Goal: Task Accomplishment & Management: Use online tool/utility

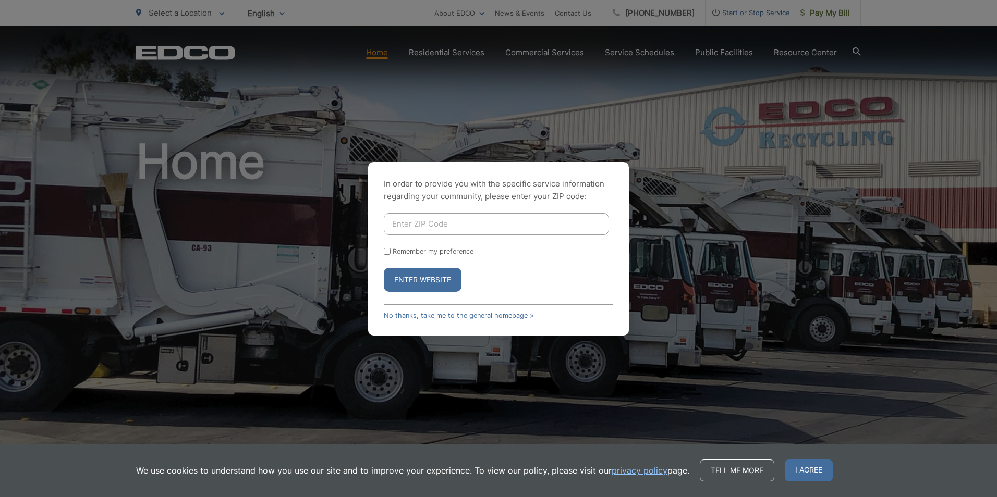
click at [403, 227] on input "Enter ZIP Code" at bounding box center [496, 224] width 225 height 22
type input "92128"
click at [384, 268] on button "Enter Website" at bounding box center [423, 280] width 78 height 24
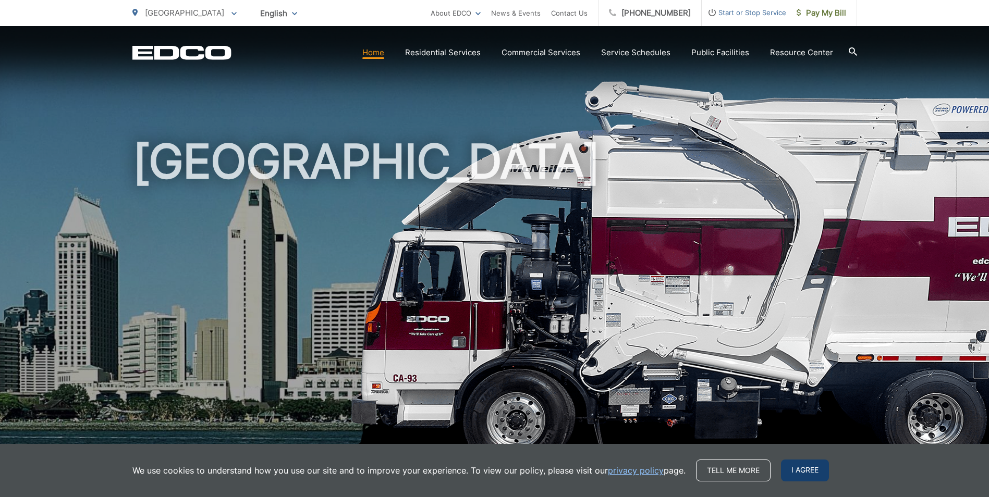
click at [804, 469] on span "I agree" at bounding box center [805, 471] width 48 height 22
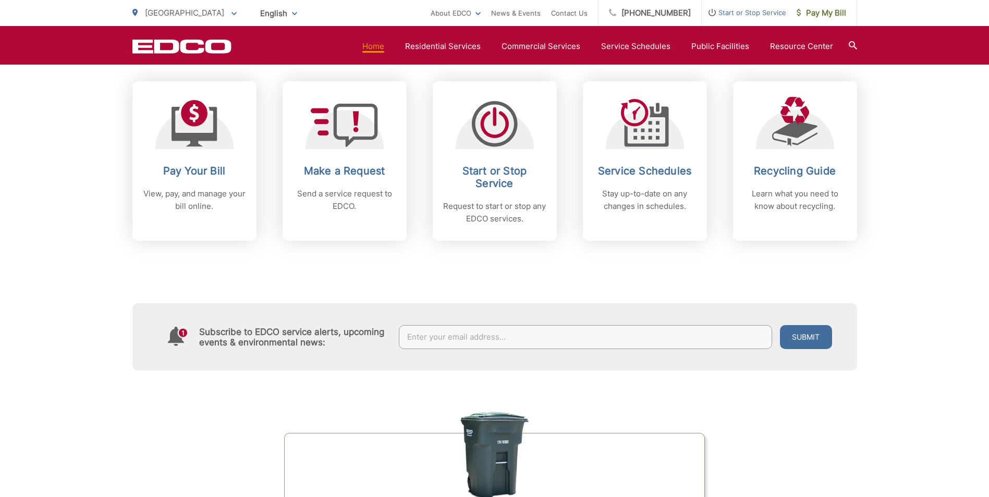
scroll to position [521, 0]
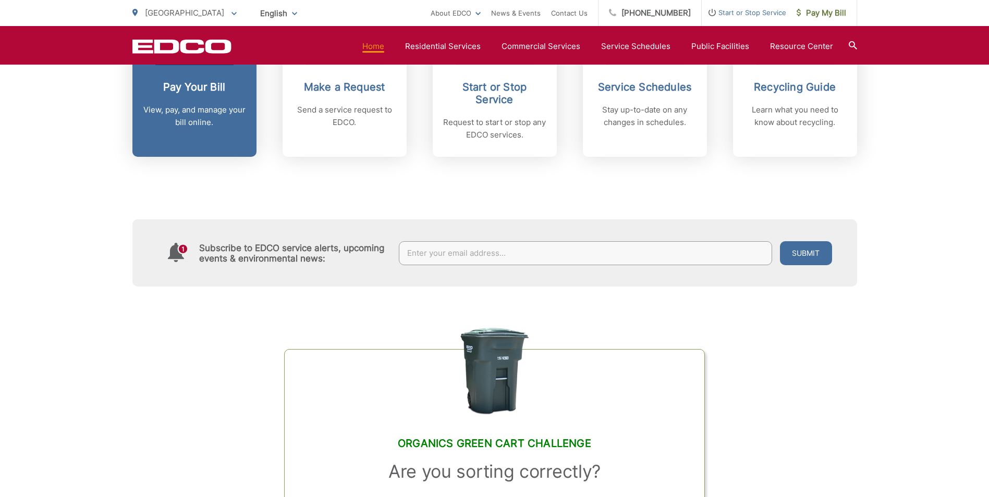
click at [202, 91] on h2 "Pay Your Bill" at bounding box center [194, 87] width 103 height 13
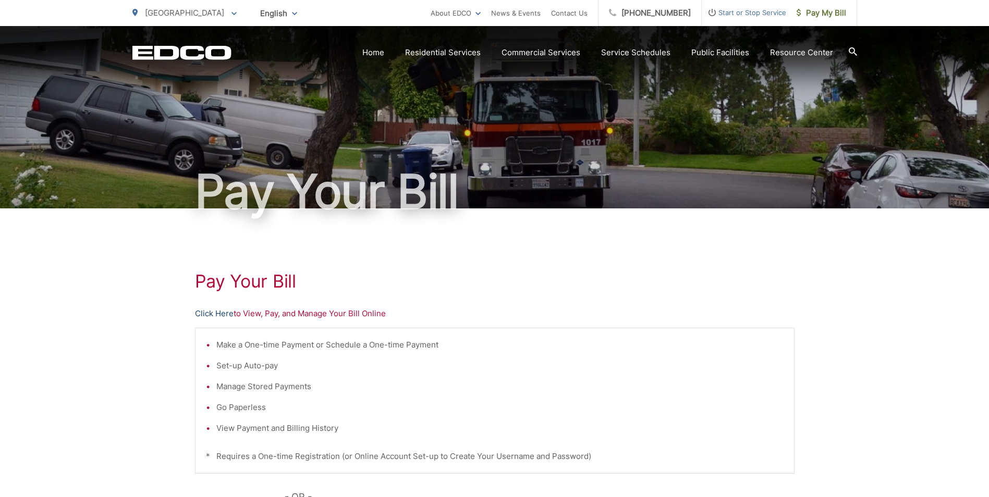
click at [210, 311] on link "Click Here" at bounding box center [214, 314] width 39 height 13
